Goal: Task Accomplishment & Management: Use online tool/utility

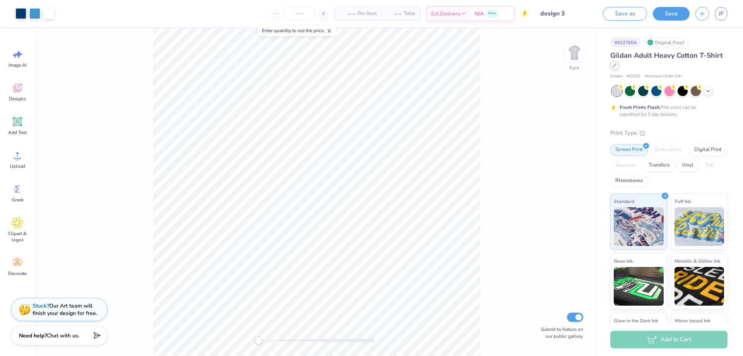
click at [619, 68] on div at bounding box center [614, 65] width 9 height 9
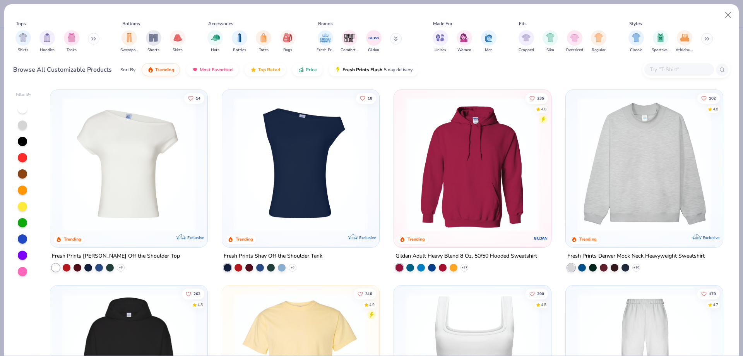
click at [92, 38] on button at bounding box center [94, 39] width 12 height 12
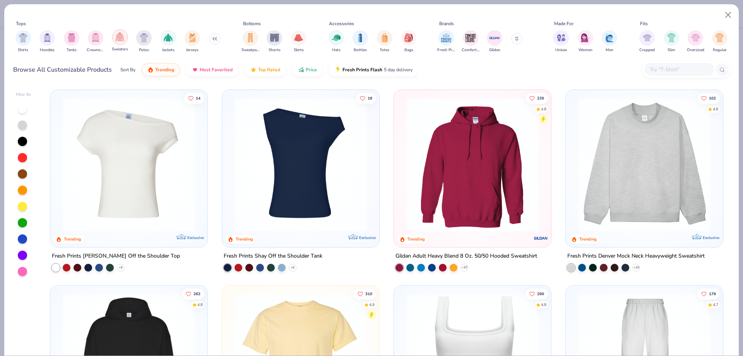
click at [122, 44] on div "filter for Sweaters" at bounding box center [119, 36] width 15 height 15
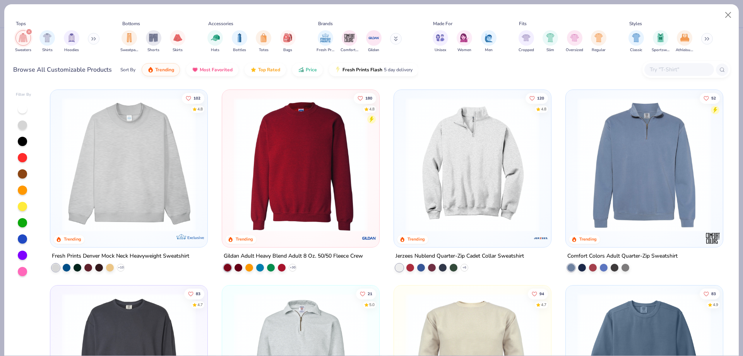
click at [19, 123] on div at bounding box center [22, 124] width 9 height 9
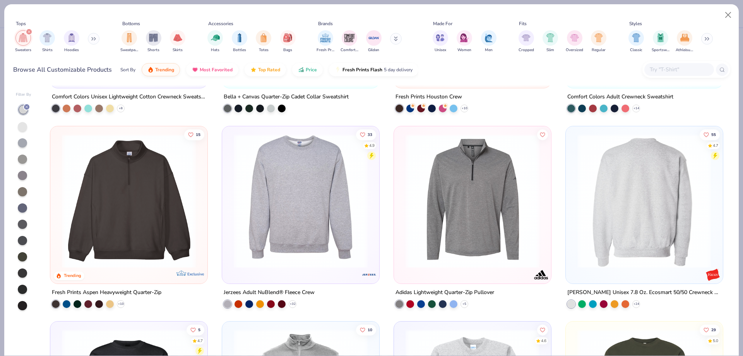
scroll to position [348, 0]
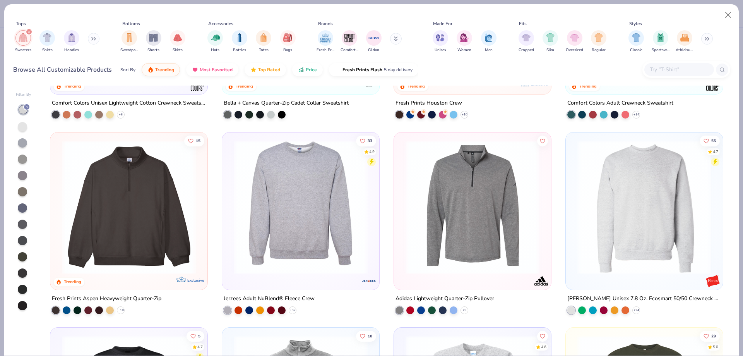
click at [639, 298] on div "[PERSON_NAME] Unisex 7.8 Oz. Ecosmart 50/50 Crewneck Sweatshirt" at bounding box center [644, 298] width 154 height 10
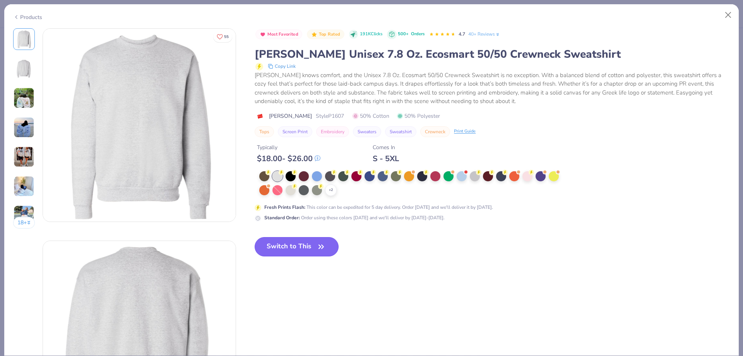
click at [326, 244] on icon "button" at bounding box center [321, 246] width 11 height 11
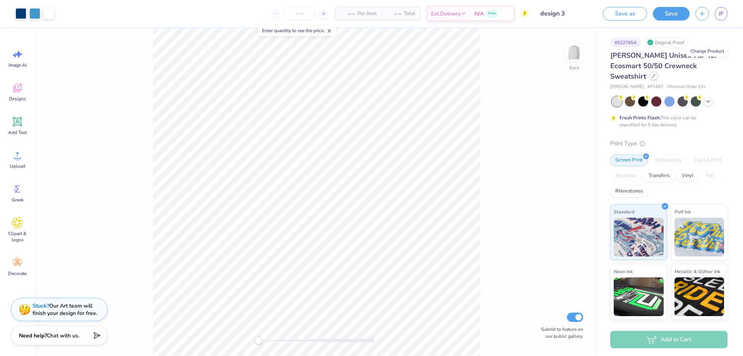
click at [656, 74] on icon at bounding box center [654, 76] width 4 height 4
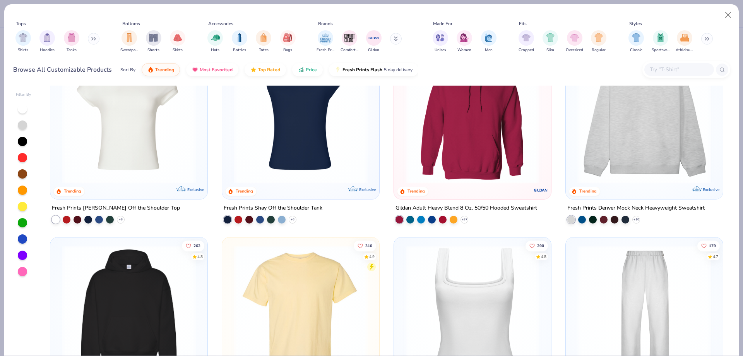
scroll to position [77, 0]
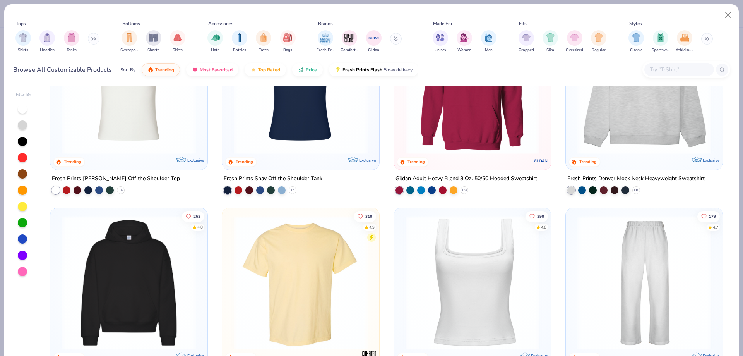
click at [94, 43] on button at bounding box center [94, 39] width 12 height 12
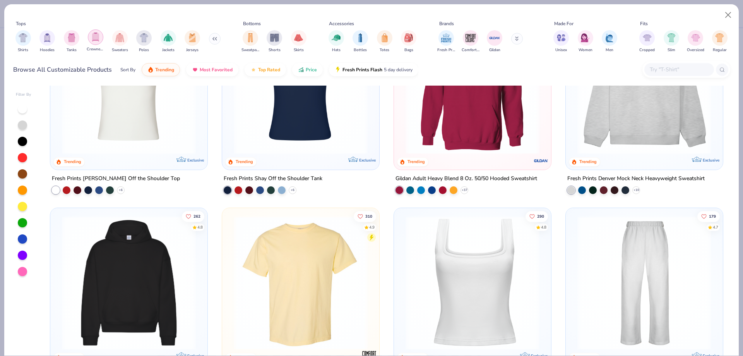
click at [89, 40] on div "filter for Crewnecks" at bounding box center [95, 36] width 15 height 15
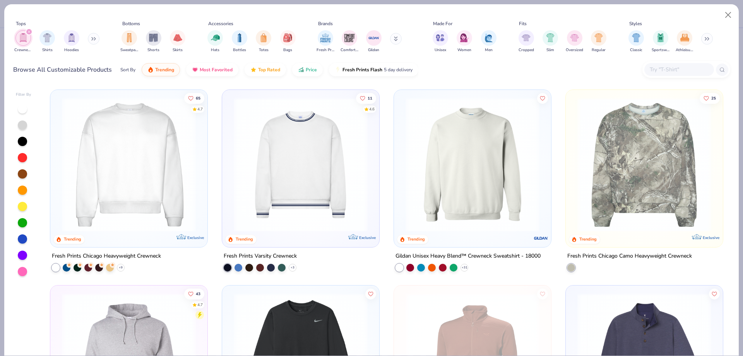
click at [471, 255] on div "Gildan Unisex Heavy Blend™ Crewneck Sweatshirt - 18000" at bounding box center [468, 256] width 145 height 10
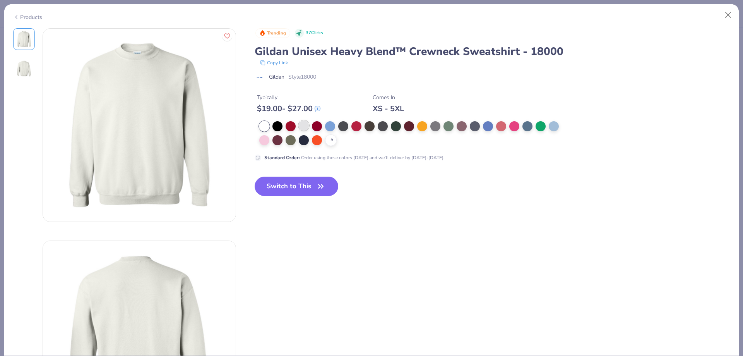
click at [307, 126] on div at bounding box center [304, 125] width 10 height 10
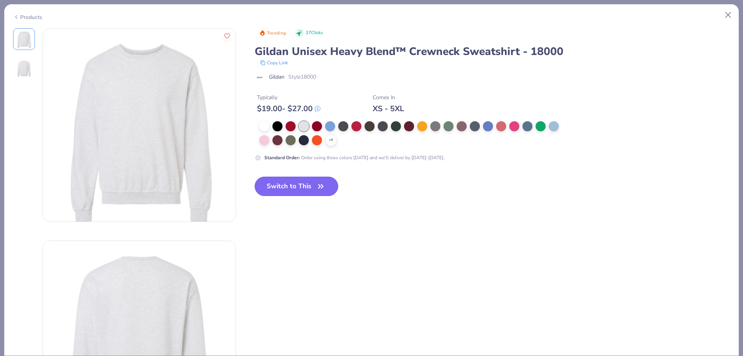
click at [310, 192] on button "Switch to This" at bounding box center [297, 186] width 84 height 19
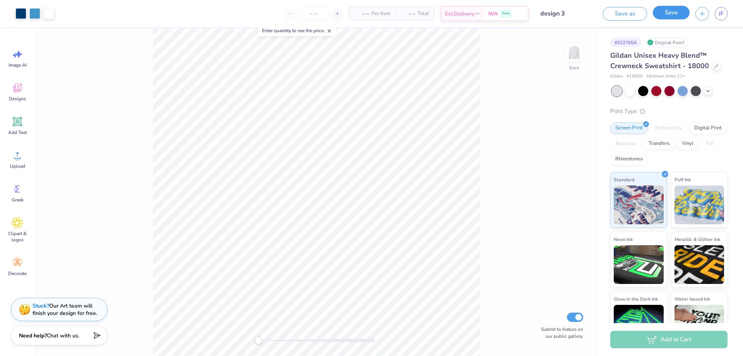
click at [667, 15] on button "Save" at bounding box center [671, 13] width 37 height 14
